Goal: Task Accomplishment & Management: Manage account settings

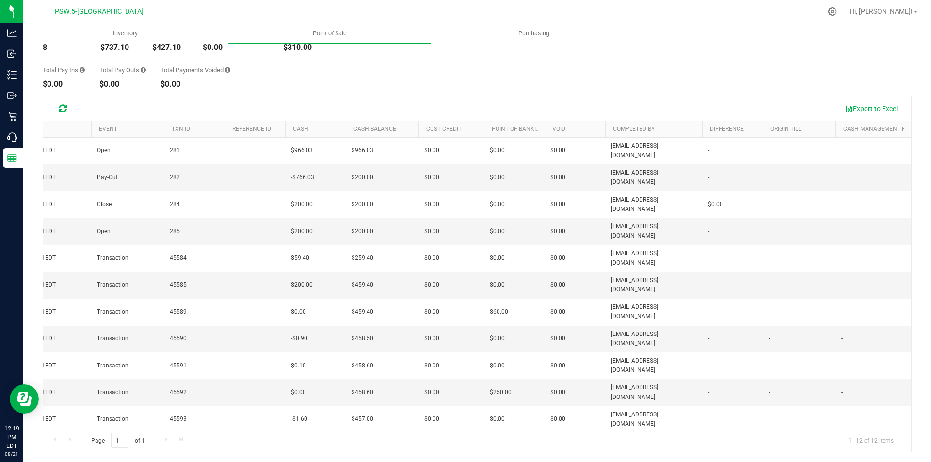
scroll to position [0, 40]
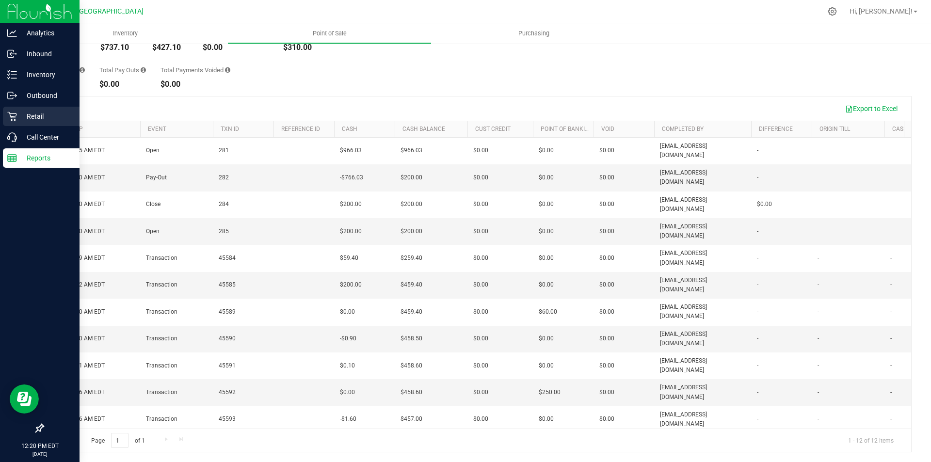
click at [32, 113] on p "Retail" at bounding box center [46, 117] width 58 height 12
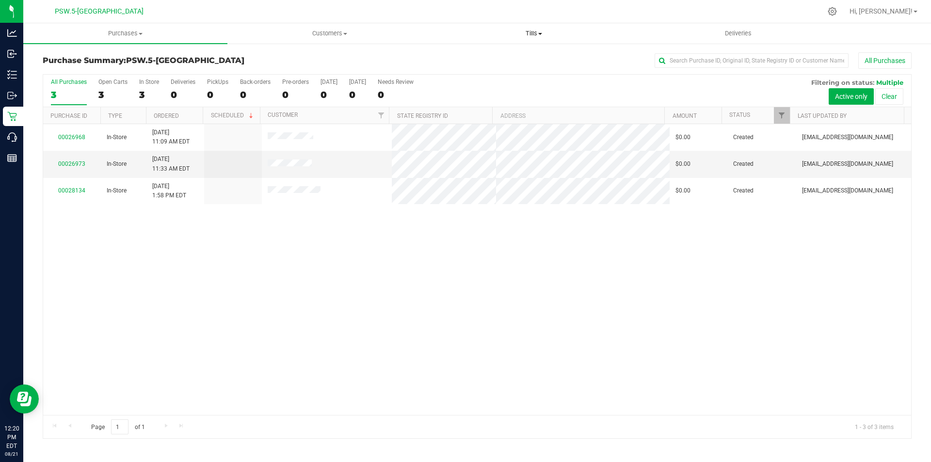
click at [539, 34] on span at bounding box center [540, 34] width 4 height 2
click at [454, 59] on span "Manage tills" at bounding box center [464, 58] width 65 height 8
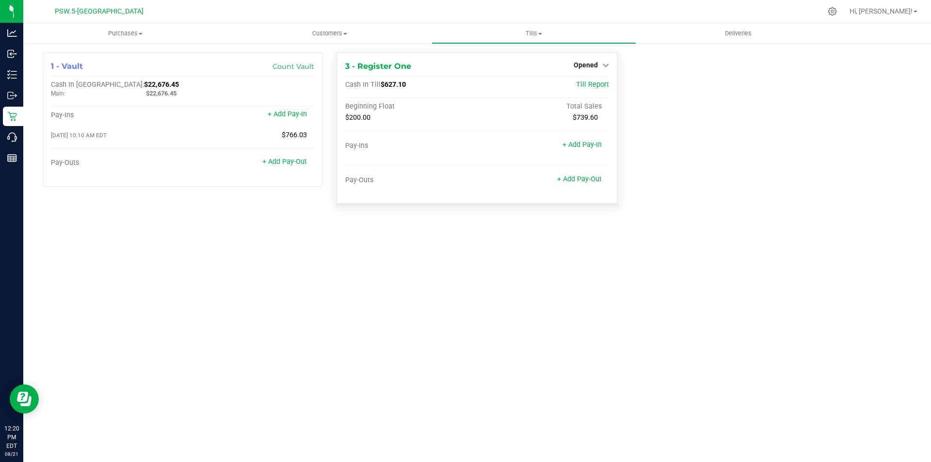
click at [611, 85] on div "3 - Register One Opened Close Till Cash In Till $627.10 Till Report Beginning F…" at bounding box center [477, 127] width 280 height 151
click at [605, 85] on span "Till Report" at bounding box center [592, 85] width 33 height 8
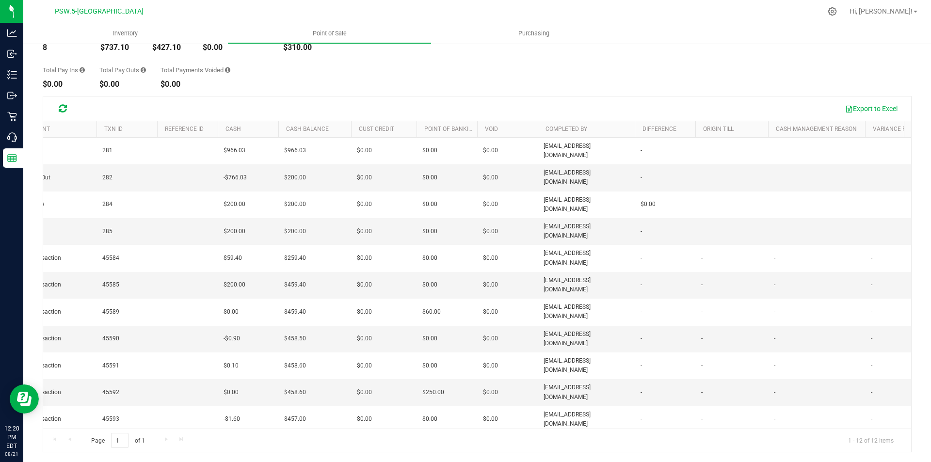
scroll to position [0, 16]
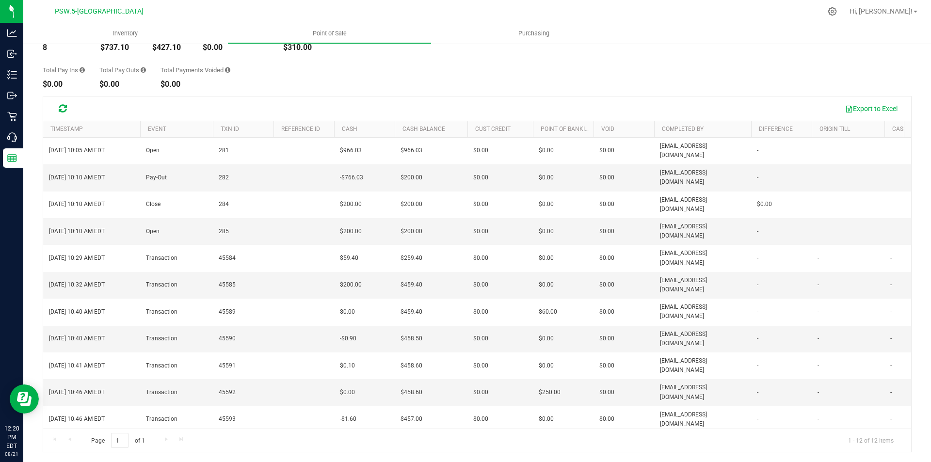
click at [163, 442] on span "Transaction" at bounding box center [162, 446] width 32 height 9
drag, startPoint x: 496, startPoint y: 364, endPoint x: 486, endPoint y: 369, distance: 11.1
click at [494, 364] on div "[DATE] 10:05 AM EDT Open 281 $966.03 $966.03 $0.00 - $0.00 $0.00 - $0.00 $0.00 …" at bounding box center [477, 283] width 868 height 291
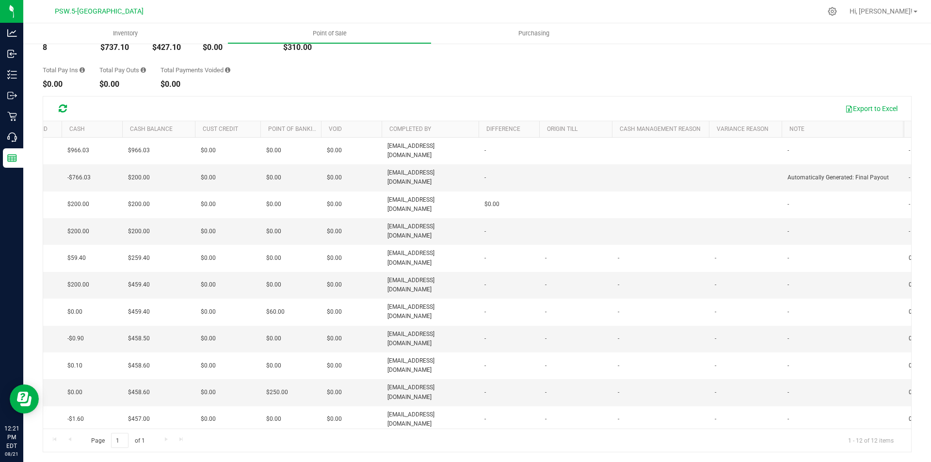
scroll to position [0, 449]
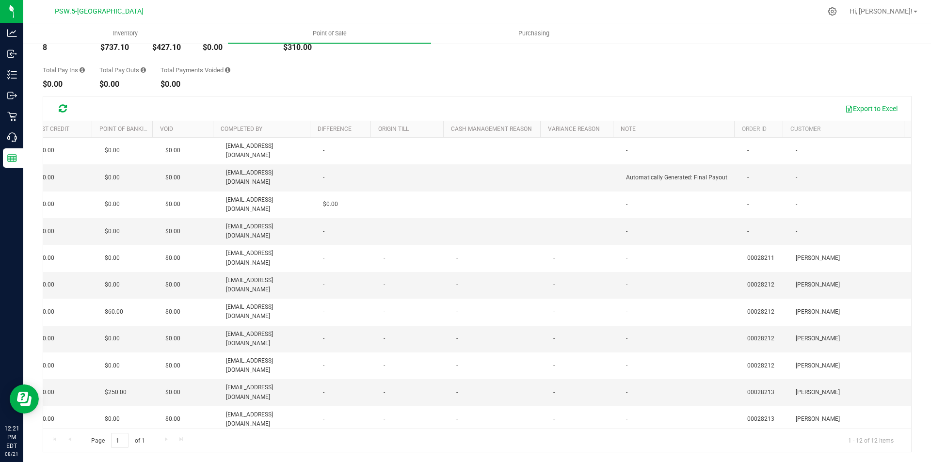
click at [808, 442] on span "[PERSON_NAME]" at bounding box center [818, 446] width 44 height 9
drag, startPoint x: 670, startPoint y: 403, endPoint x: 683, endPoint y: 402, distance: 13.2
click at [675, 403] on div "[DATE] 10:05 AM EDT Open 281 $966.03 $966.03 $0.00 - $0.00 $0.00 - $0.00 $0.00 …" at bounding box center [477, 283] width 868 height 291
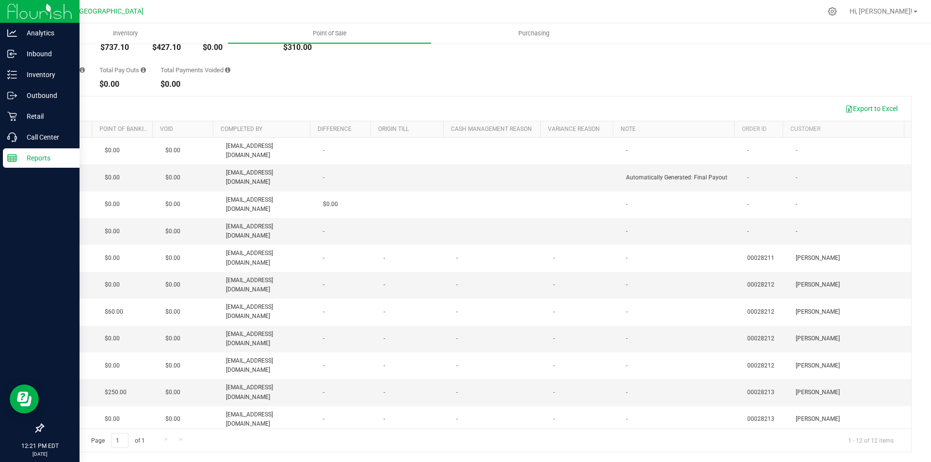
click at [35, 156] on p "Reports" at bounding box center [46, 158] width 58 height 12
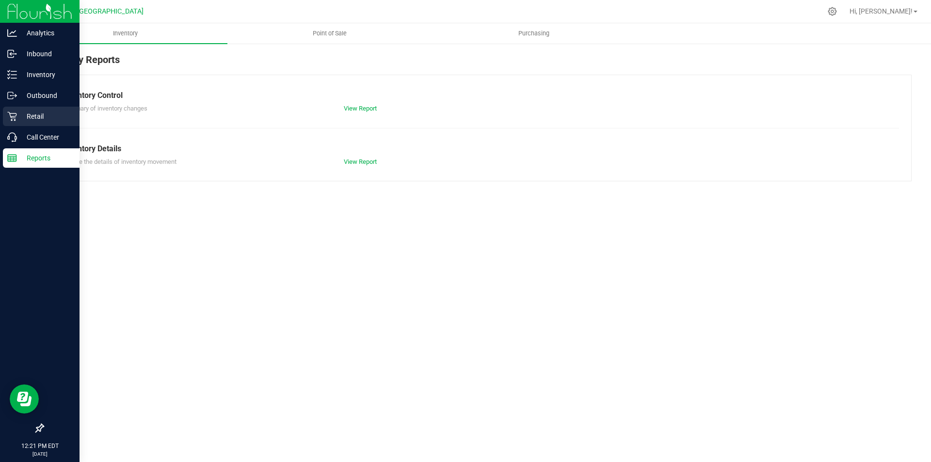
click at [36, 115] on p "Retail" at bounding box center [46, 117] width 58 height 12
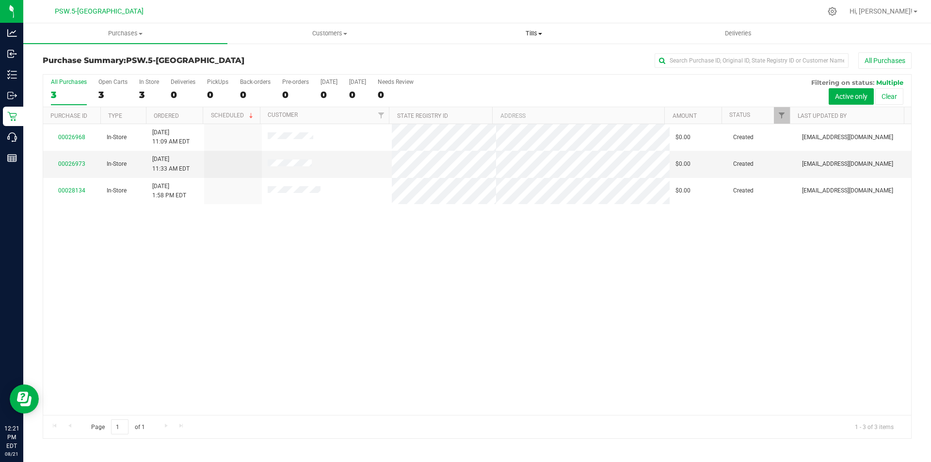
click at [537, 32] on span "Tills" at bounding box center [533, 33] width 203 height 9
click at [142, 33] on span at bounding box center [141, 34] width 4 height 2
click at [542, 34] on span at bounding box center [540, 34] width 4 height 2
click at [457, 57] on span "Manage tills" at bounding box center [464, 58] width 65 height 8
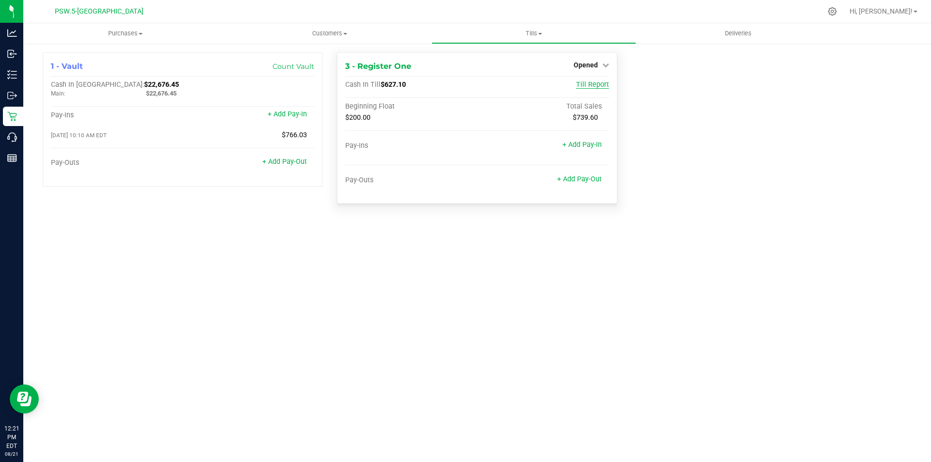
click at [603, 84] on span "Till Report" at bounding box center [592, 85] width 33 height 8
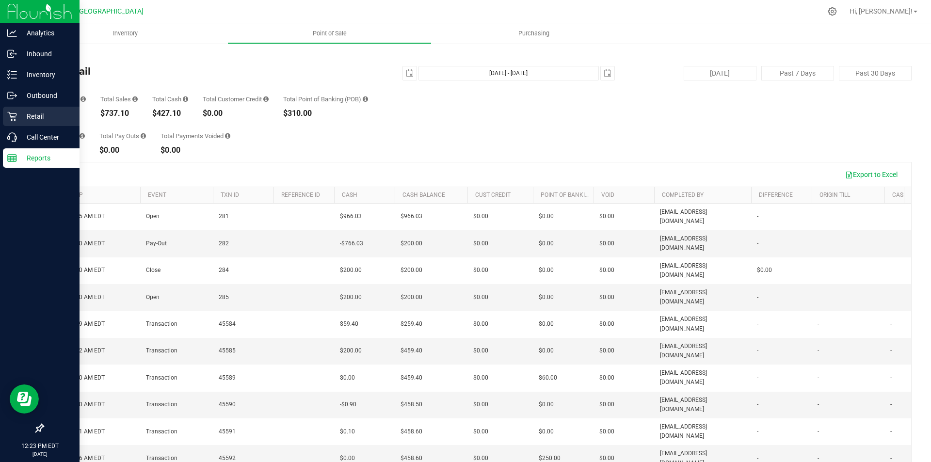
click at [36, 116] on p "Retail" at bounding box center [46, 117] width 58 height 12
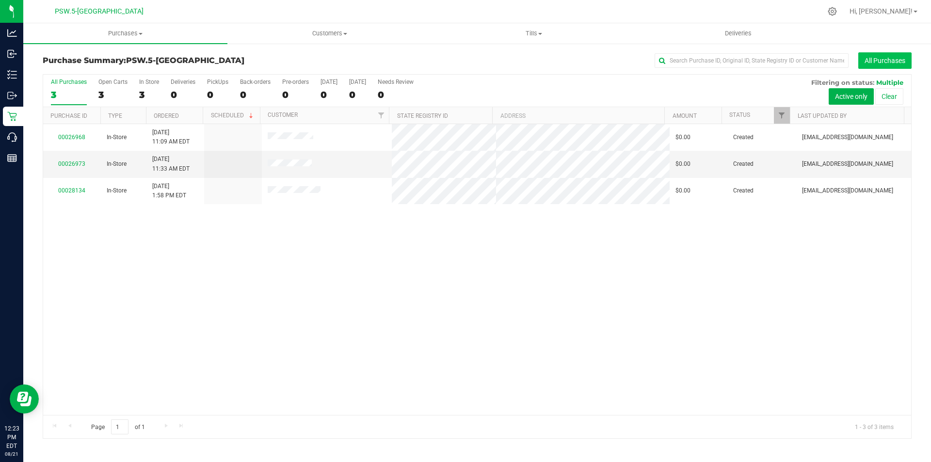
click at [888, 60] on button "All Purchases" at bounding box center [884, 60] width 53 height 16
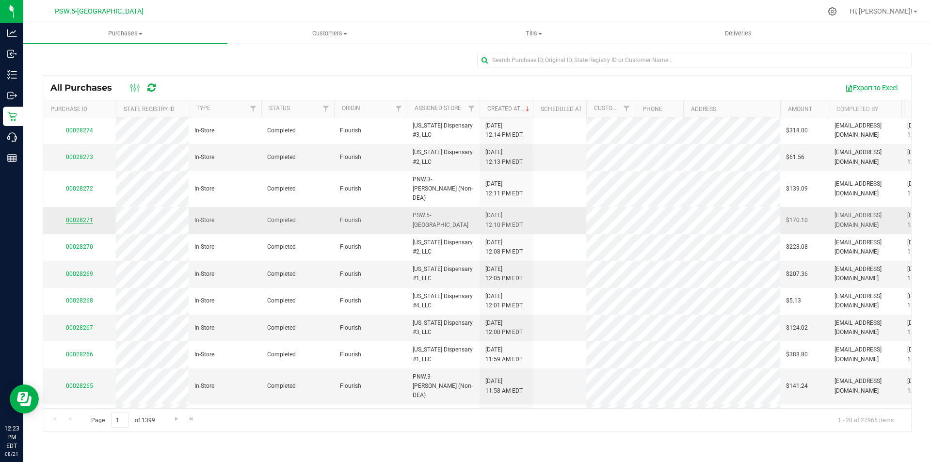
click at [80, 217] on link "00028271" at bounding box center [79, 220] width 27 height 7
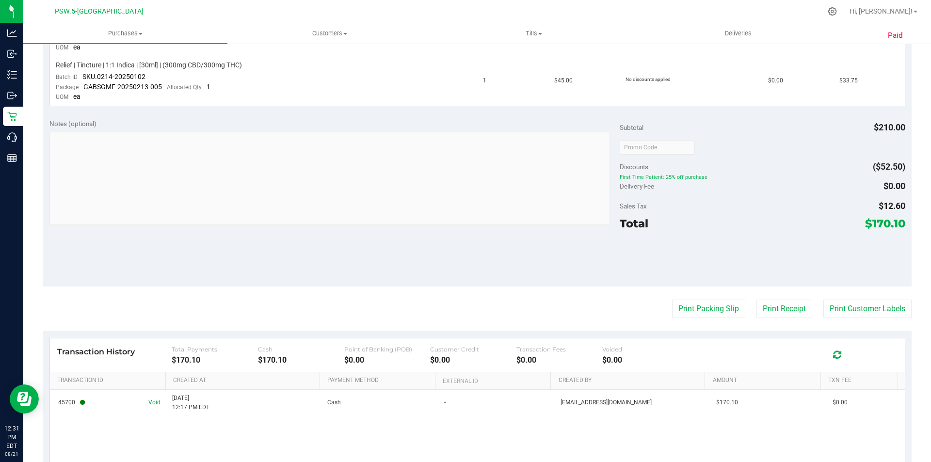
scroll to position [411, 0]
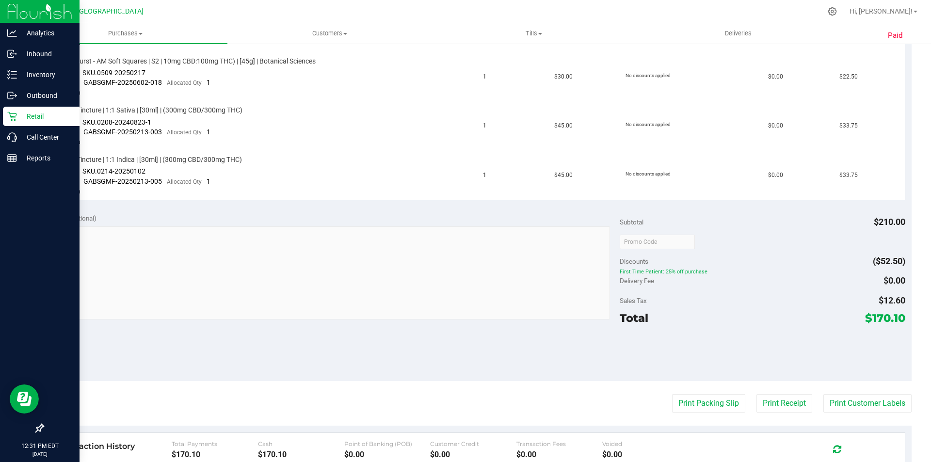
click at [41, 114] on p "Retail" at bounding box center [46, 117] width 58 height 12
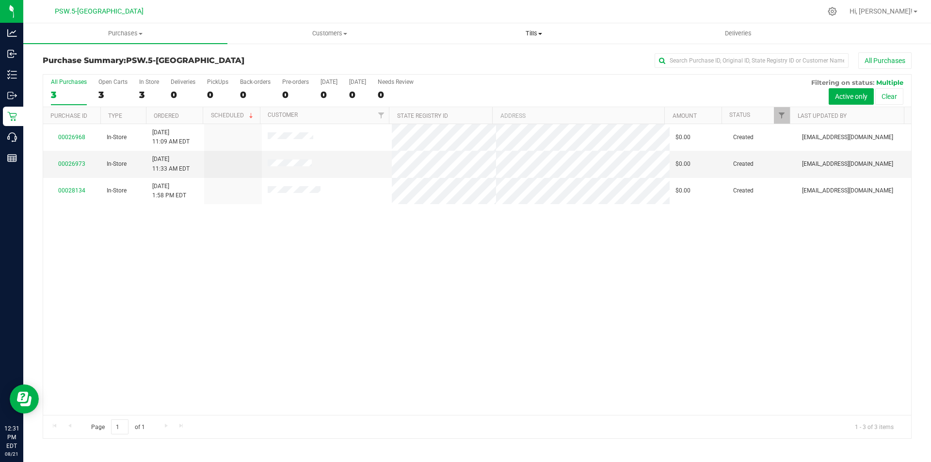
click at [542, 33] on span at bounding box center [540, 34] width 4 height 2
click at [477, 59] on span "Manage tills" at bounding box center [464, 58] width 65 height 8
